Goal: Complete application form: Complete application form

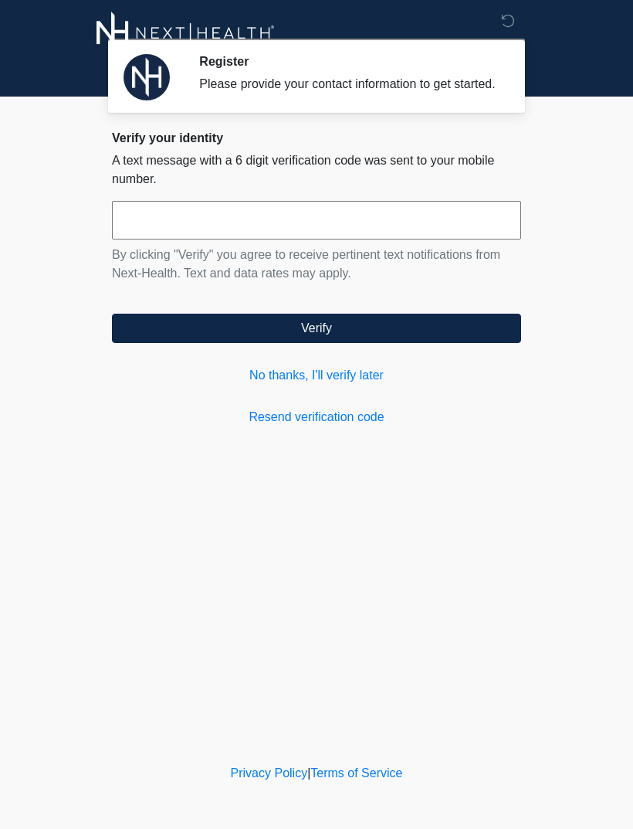
click at [140, 239] on input "text" at bounding box center [316, 220] width 409 height 39
type input "******"
click at [362, 329] on button "Verify" at bounding box center [316, 328] width 409 height 29
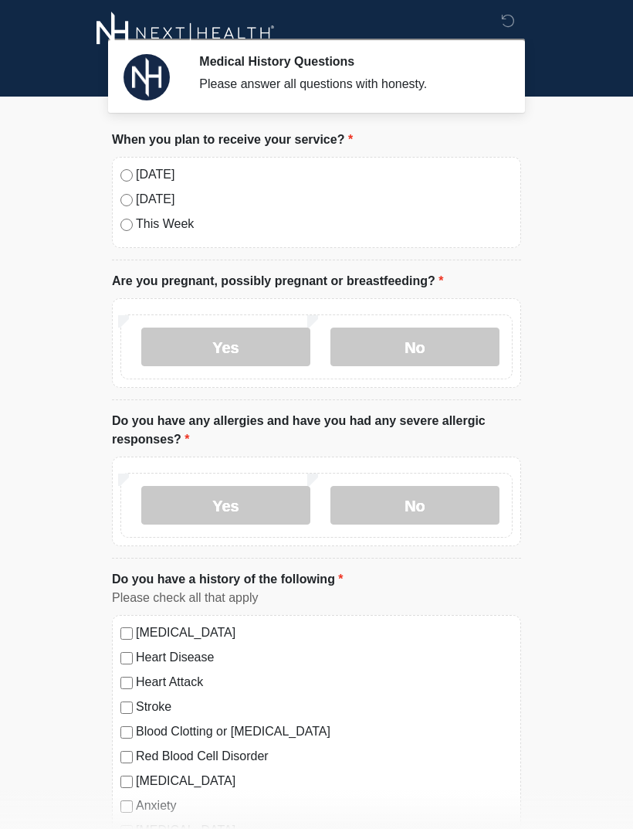
click at [436, 337] on label "No" at bounding box center [415, 346] width 169 height 39
click at [424, 500] on label "No" at bounding box center [415, 505] width 169 height 39
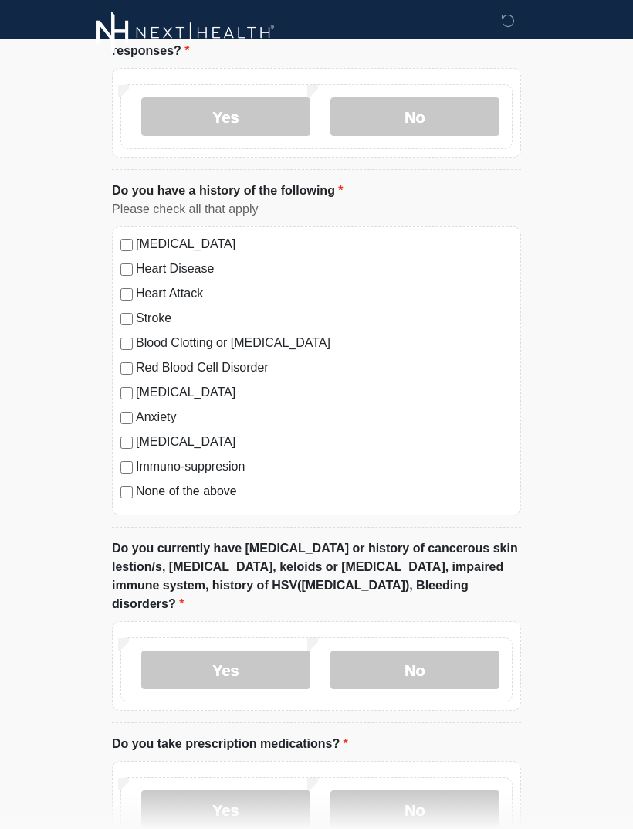
scroll to position [392, 0]
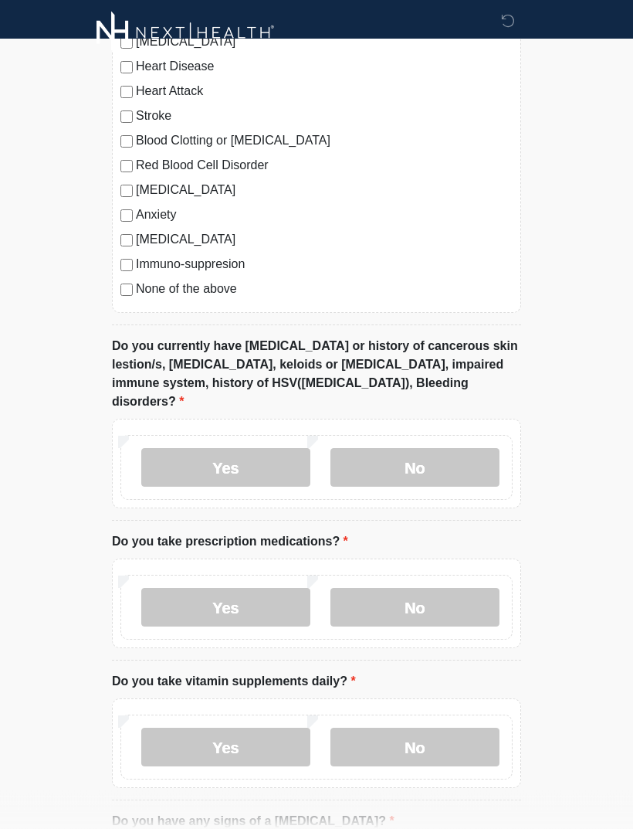
click at [430, 449] on label "No" at bounding box center [415, 468] width 169 height 39
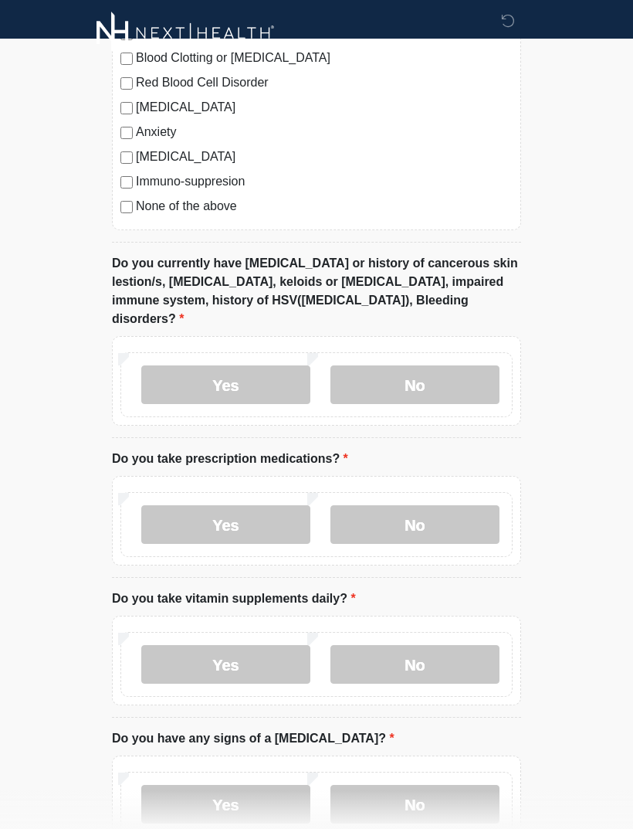
click at [443, 505] on label "No" at bounding box center [415, 524] width 169 height 39
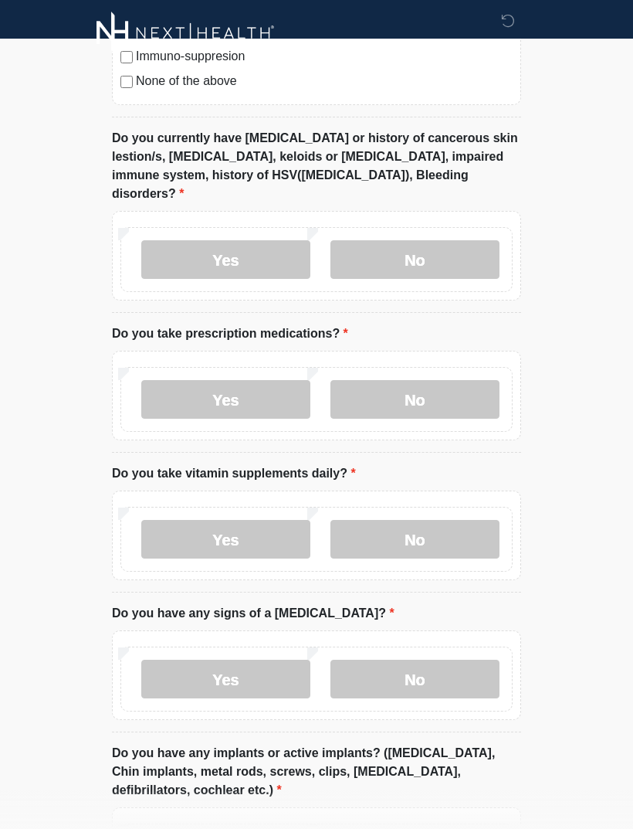
click at [442, 520] on label "No" at bounding box center [415, 539] width 169 height 39
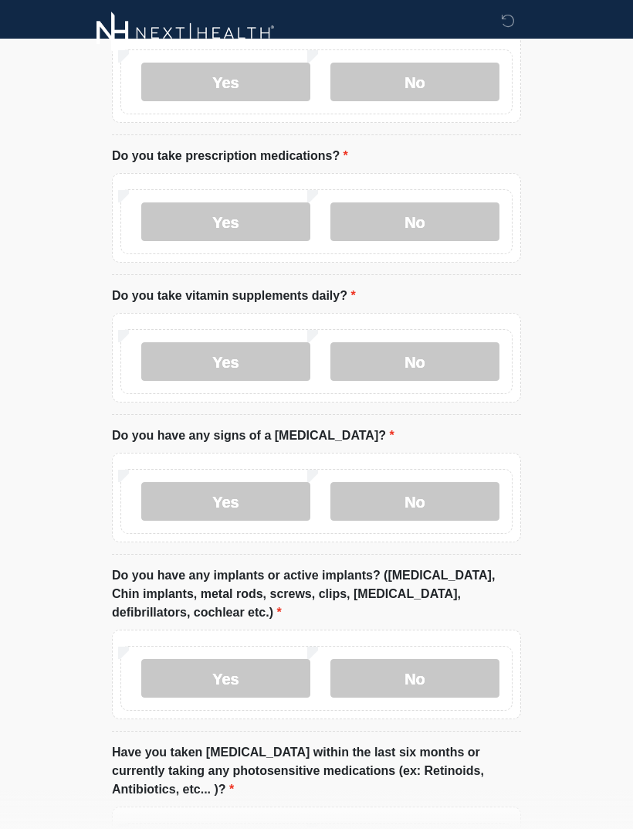
click at [432, 482] on label "No" at bounding box center [415, 501] width 169 height 39
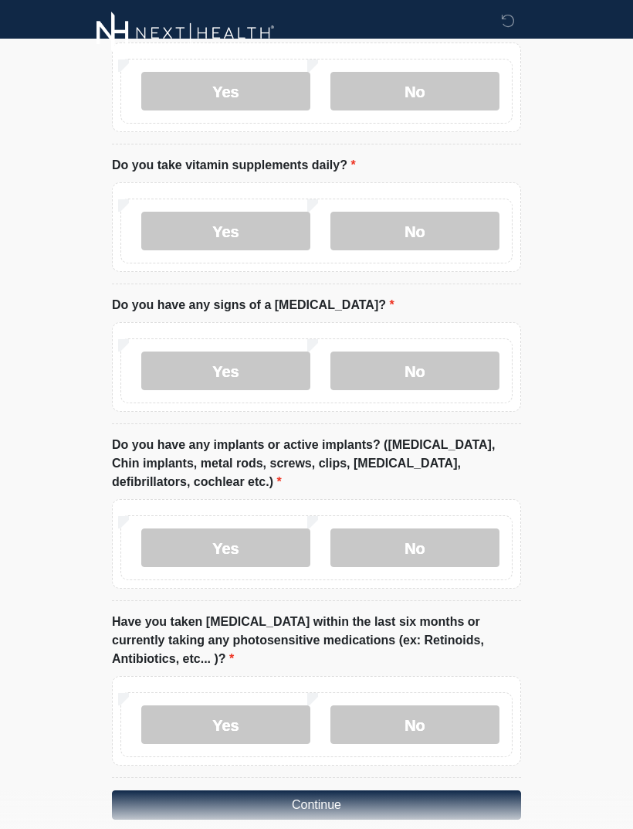
scroll to position [1109, 0]
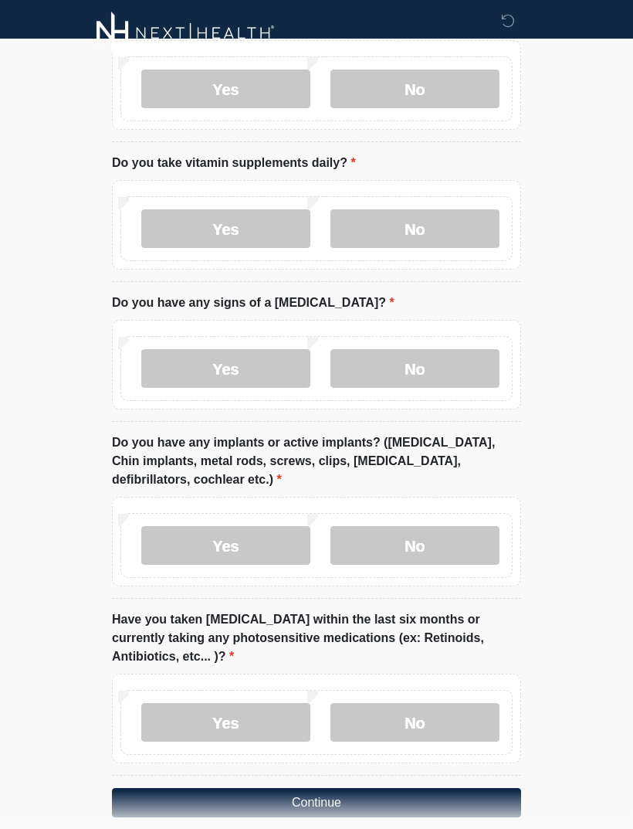
click at [419, 526] on label "No" at bounding box center [415, 545] width 169 height 39
click at [416, 703] on label "No" at bounding box center [415, 722] width 169 height 39
click at [319, 788] on button "Continue" at bounding box center [316, 802] width 409 height 29
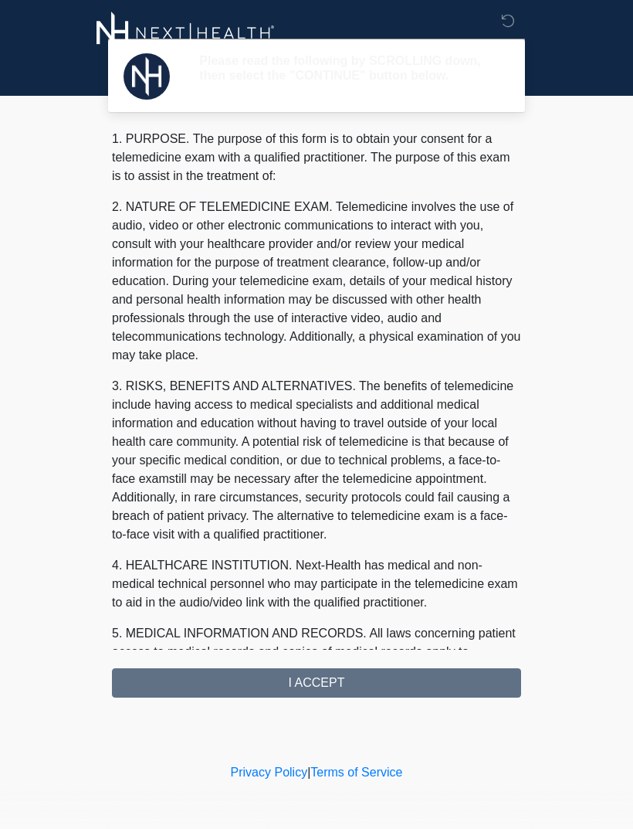
scroll to position [0, 0]
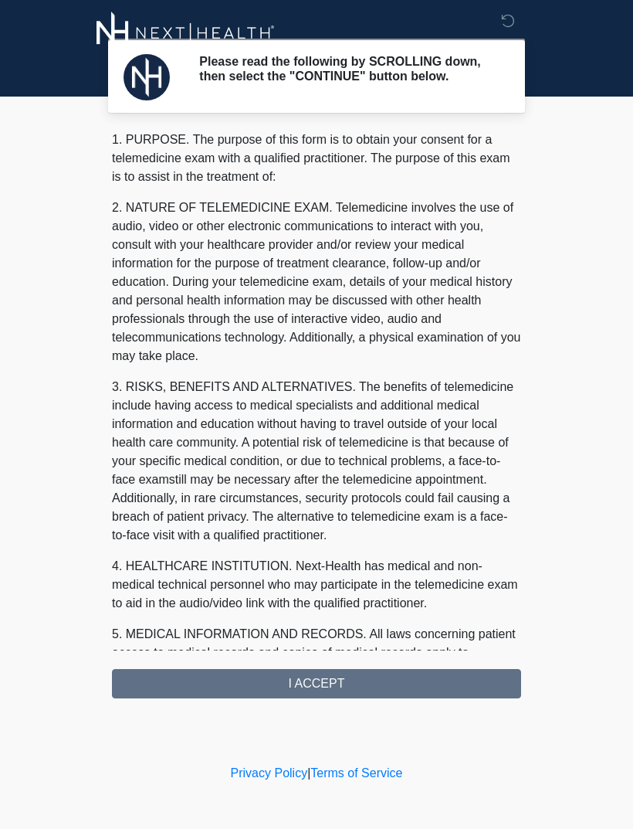
click at [338, 692] on div "1. PURPOSE. The purpose of this form is to obtain your consent for a telemedici…" at bounding box center [316, 415] width 409 height 568
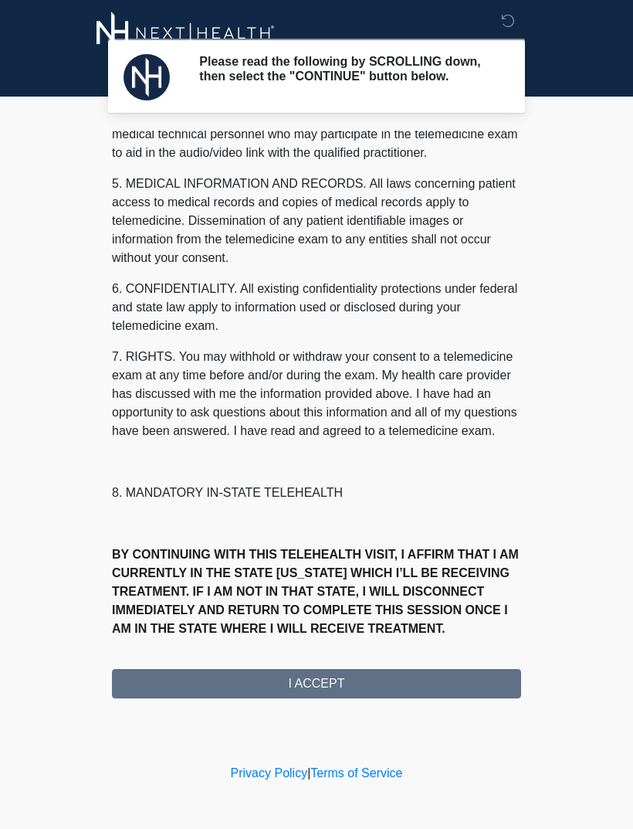
scroll to position [469, 0]
click at [327, 690] on button "I ACCEPT" at bounding box center [316, 683] width 409 height 29
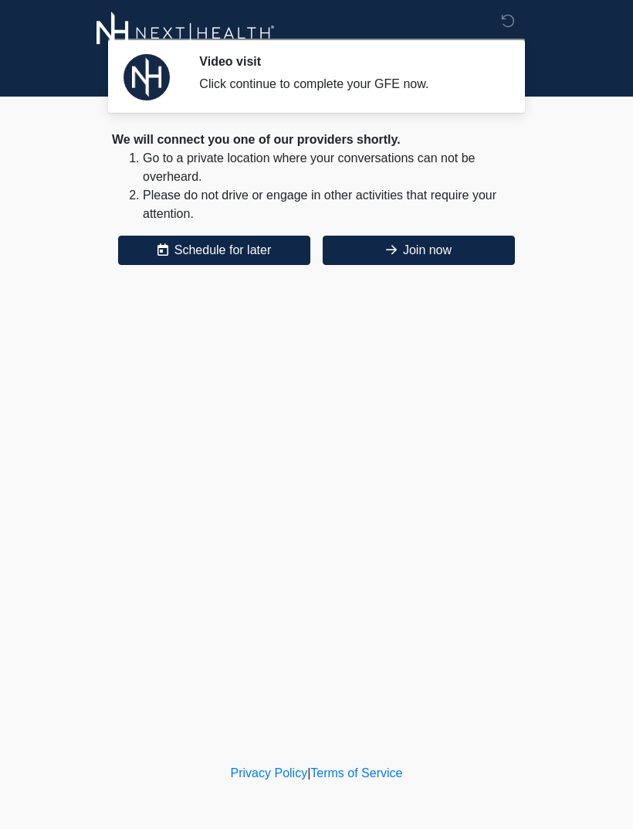
click at [409, 256] on button "Join now" at bounding box center [419, 250] width 192 height 29
